Goal: Information Seeking & Learning: Learn about a topic

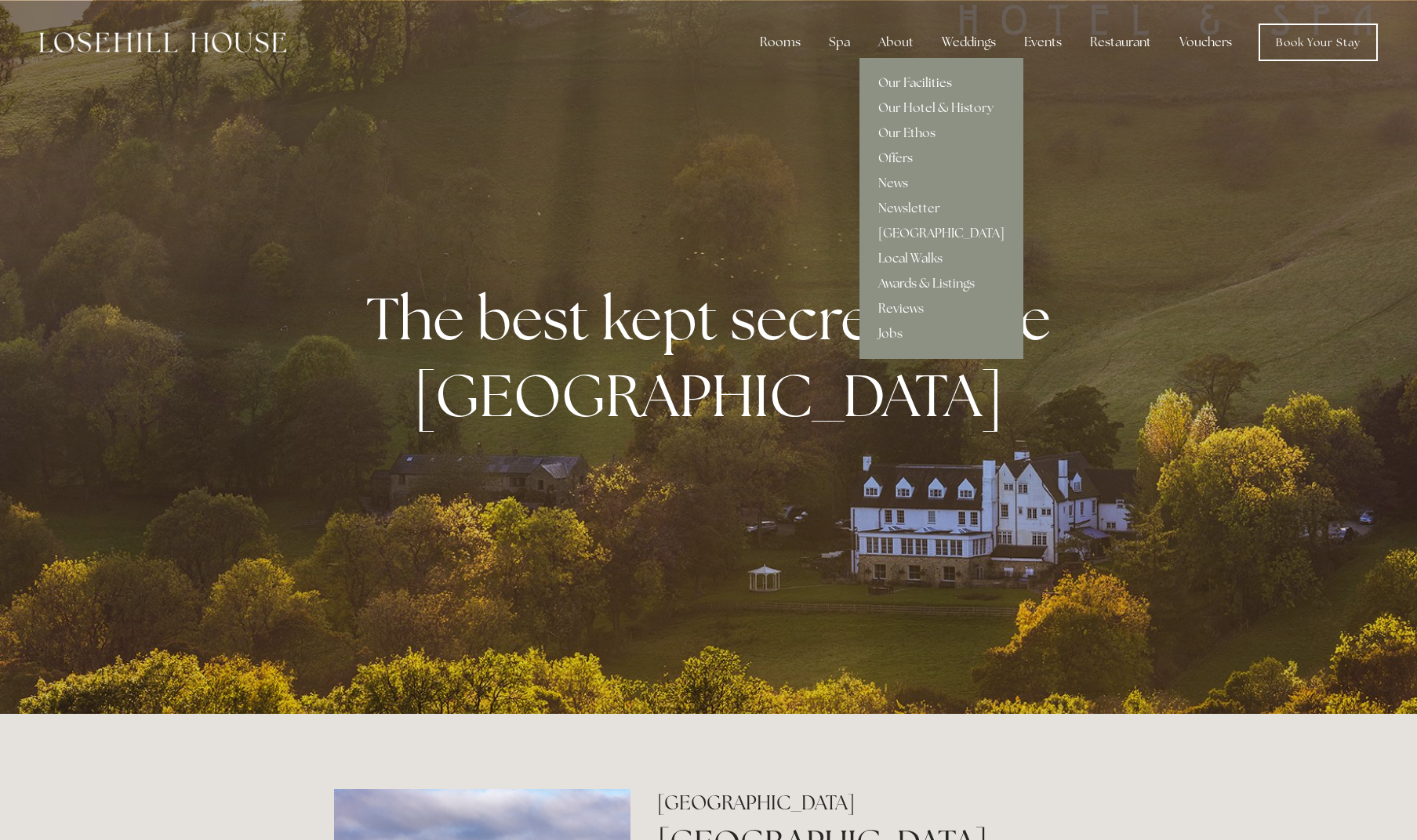
click at [923, 82] on link "Our Facilities" at bounding box center [941, 83] width 164 height 25
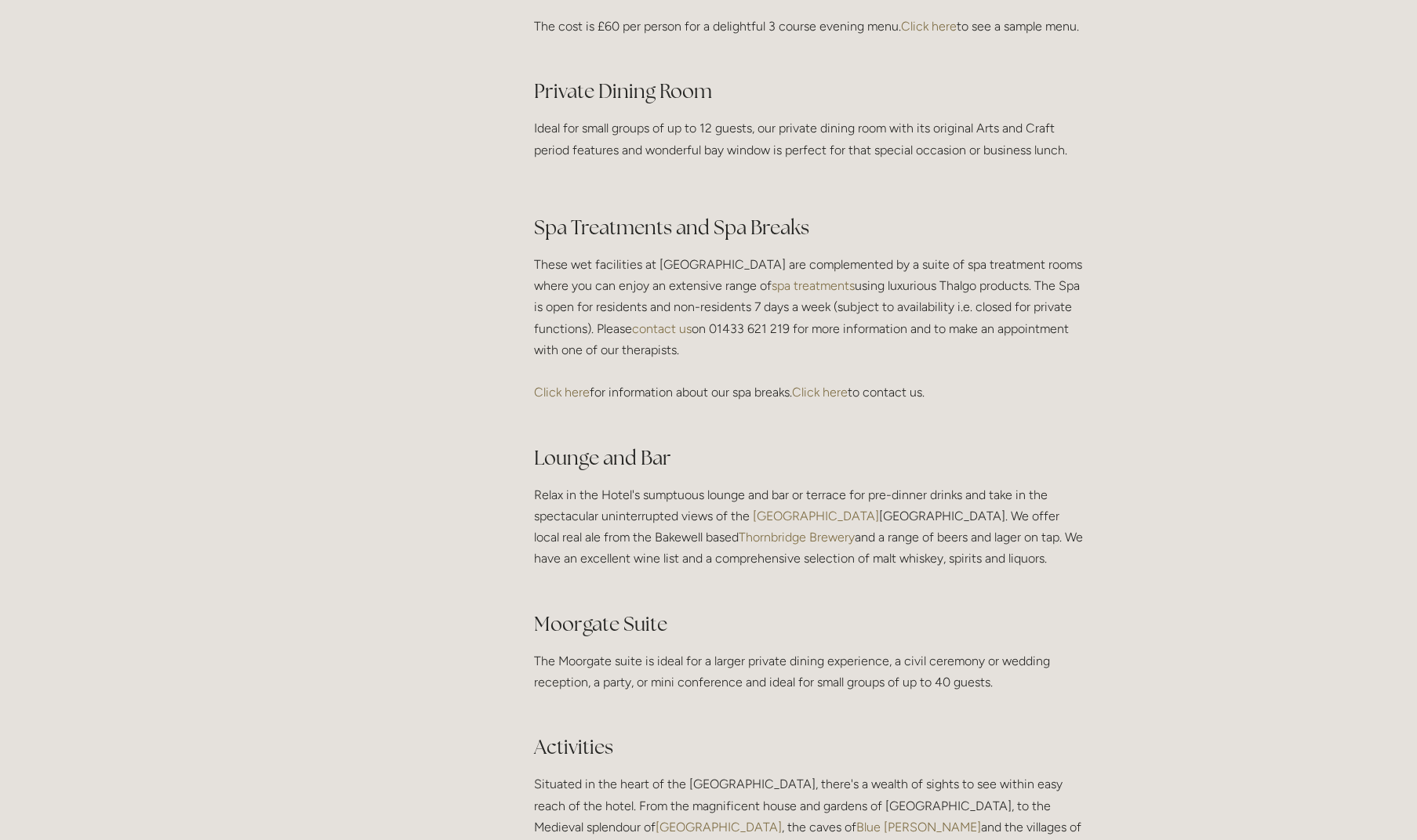
scroll to position [2534, 0]
click at [827, 398] on link "Click here" at bounding box center [819, 391] width 55 height 15
click at [576, 399] on link "Click here" at bounding box center [561, 391] width 55 height 15
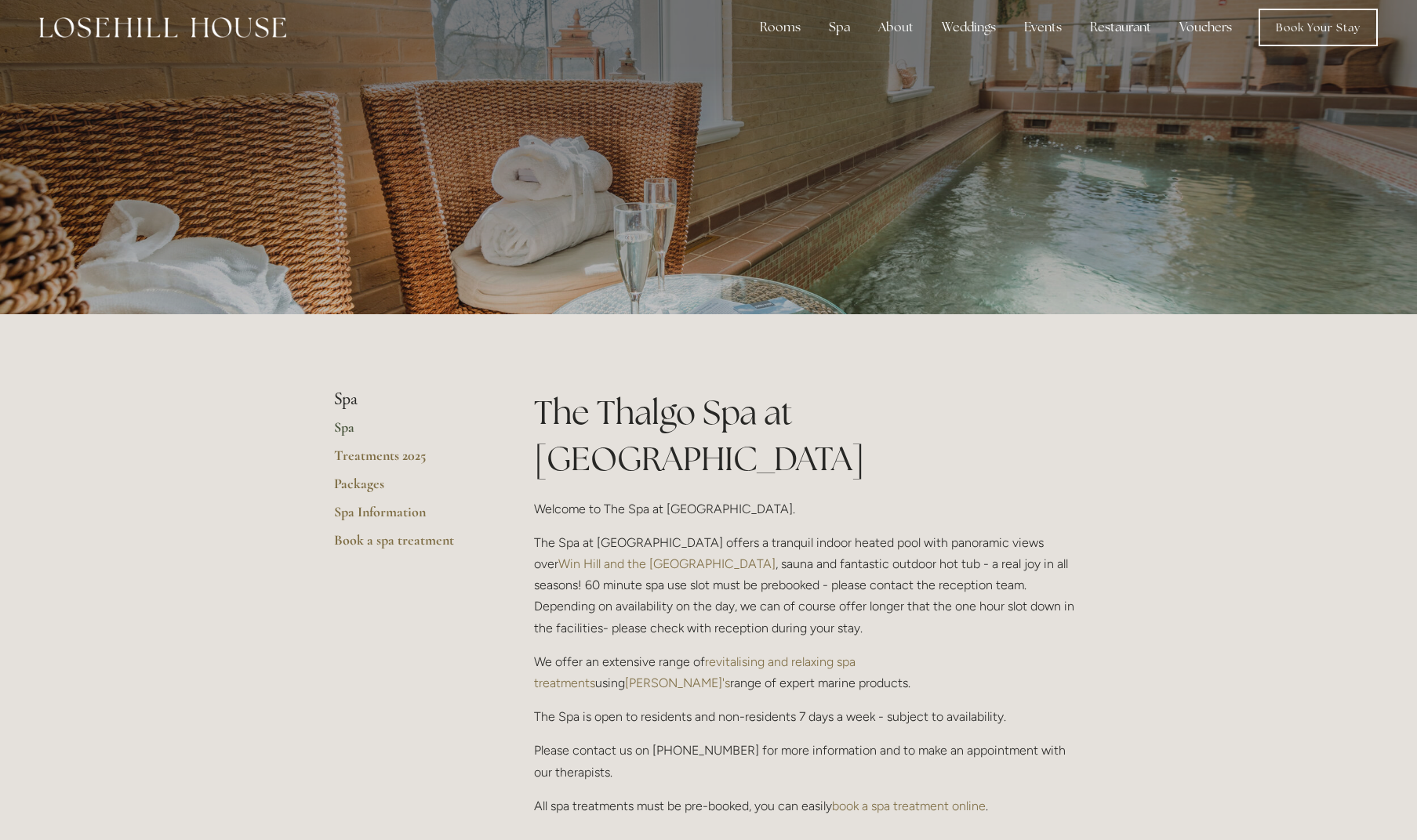
scroll to position [18, 0]
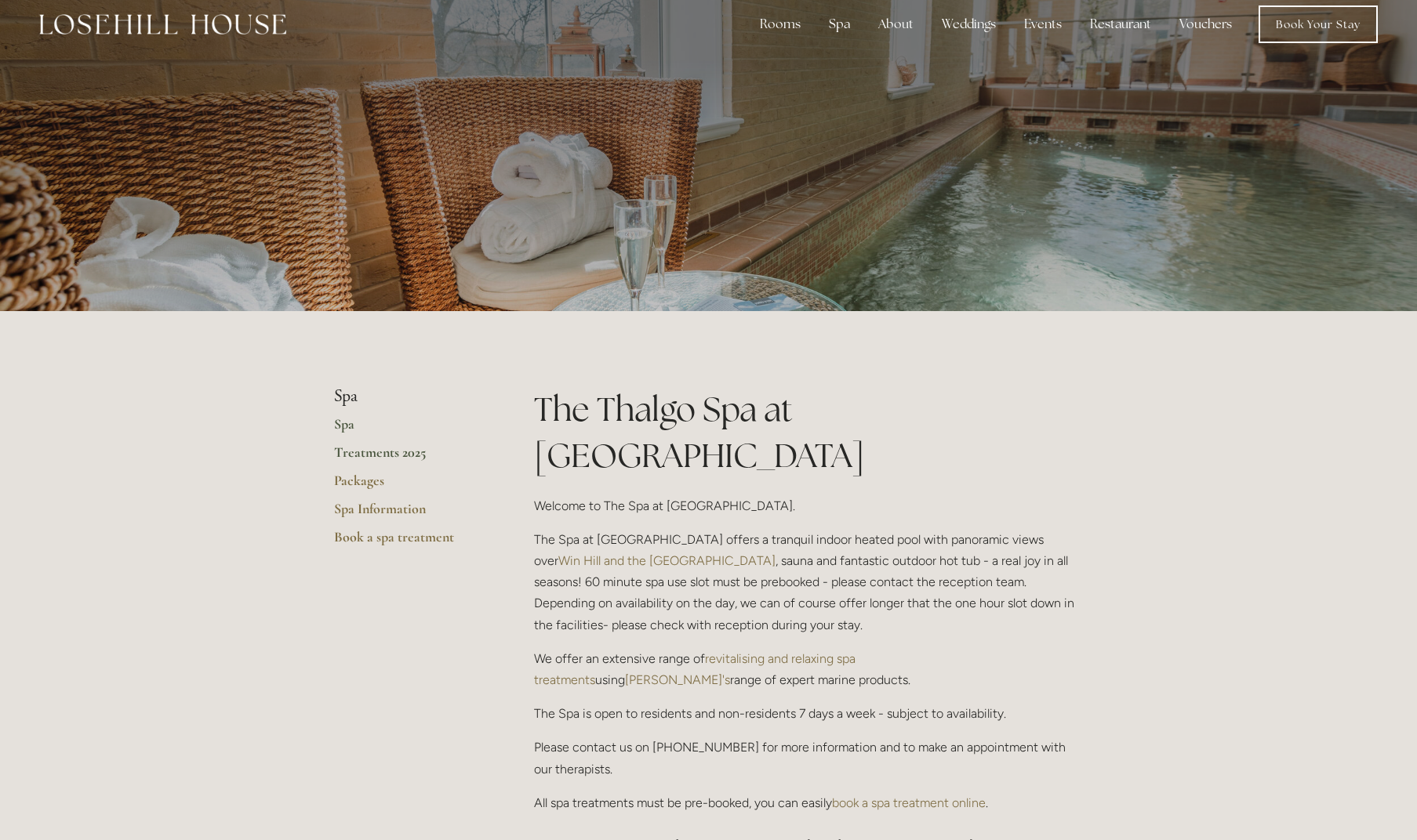
click at [380, 451] on link "Treatments 2025" at bounding box center [409, 458] width 150 height 29
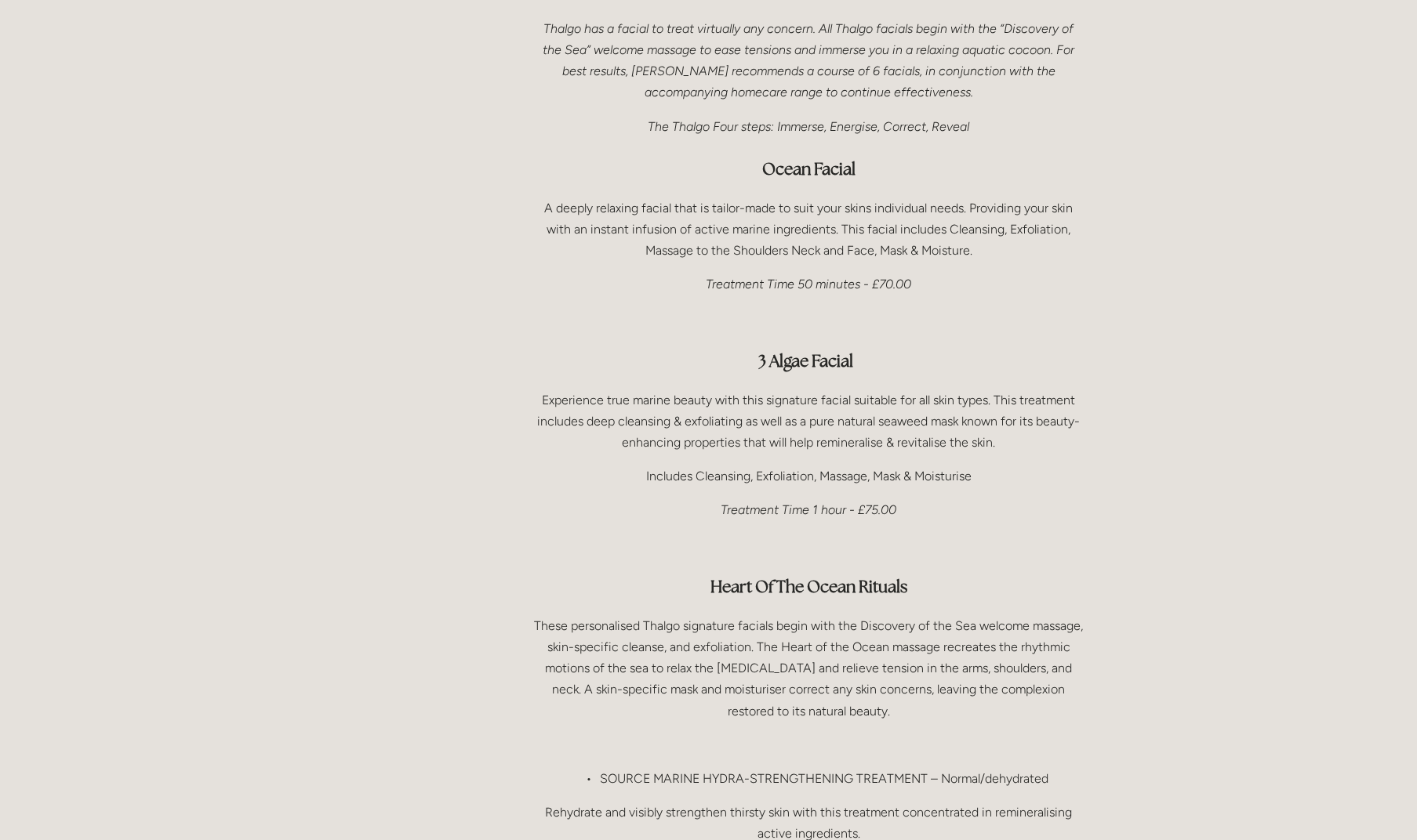
scroll to position [999, 0]
